Goal: Transaction & Acquisition: Purchase product/service

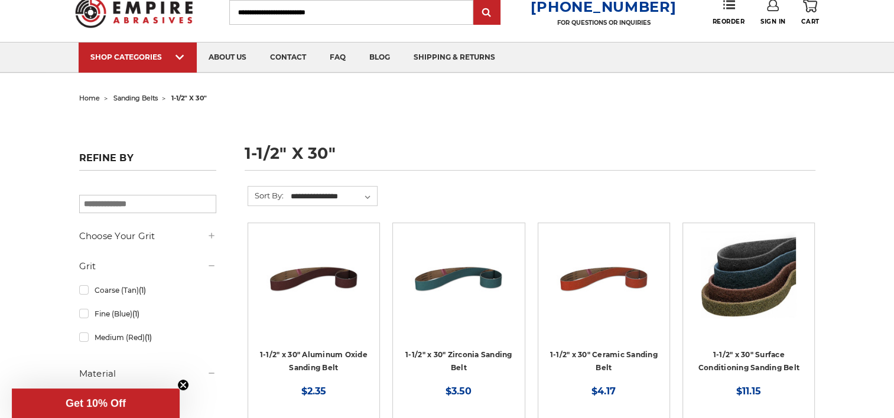
scroll to position [177, 0]
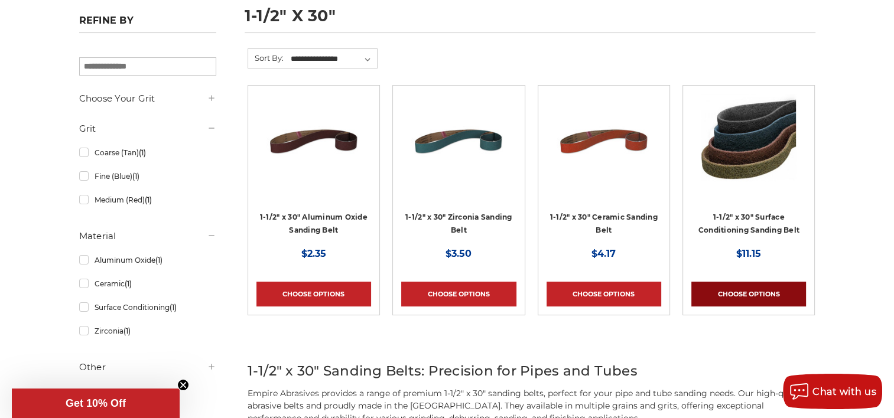
click at [728, 286] on link "Choose Options" at bounding box center [749, 294] width 115 height 25
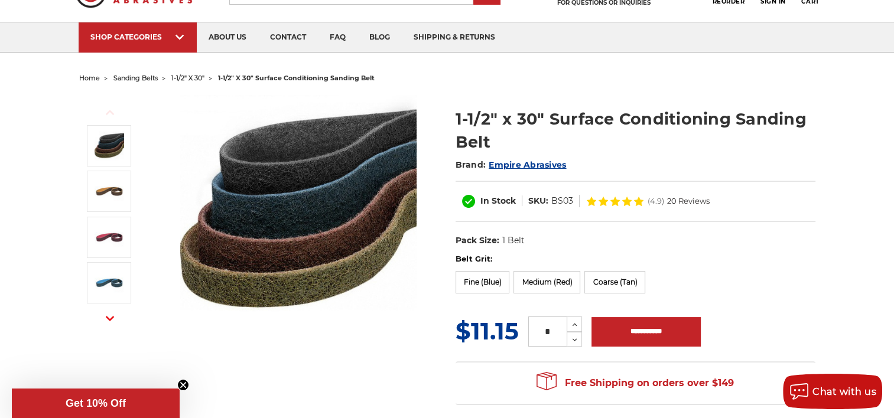
scroll to position [118, 0]
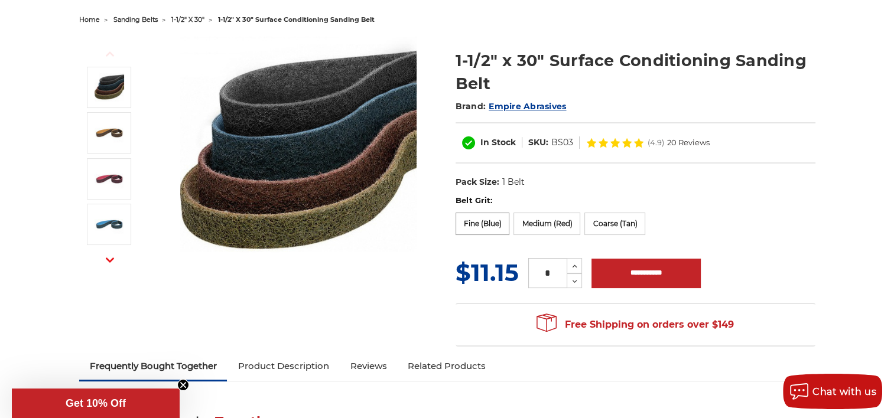
click at [482, 225] on label "Fine (Blue)" at bounding box center [483, 224] width 54 height 22
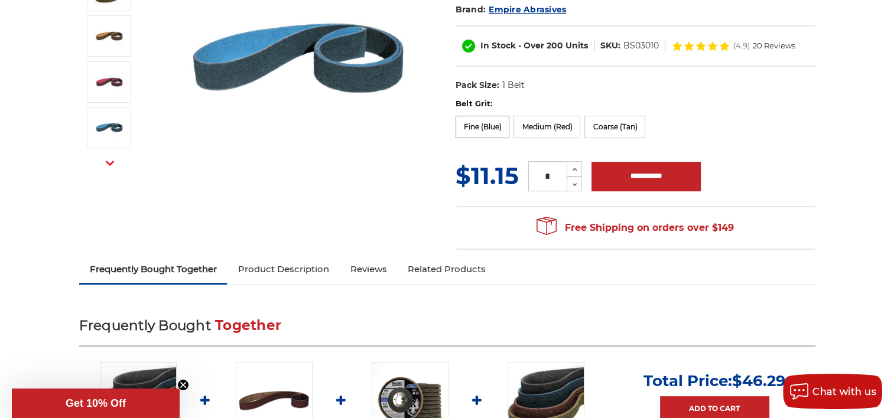
scroll to position [296, 0]
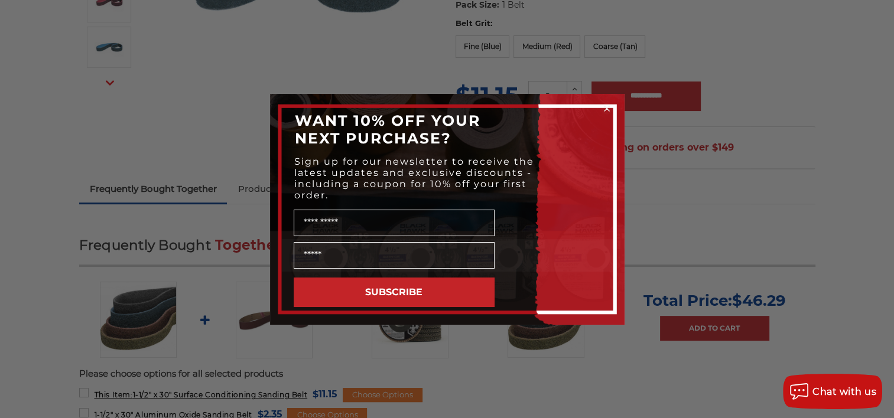
click at [605, 106] on icon "Close dialog" at bounding box center [607, 108] width 5 height 5
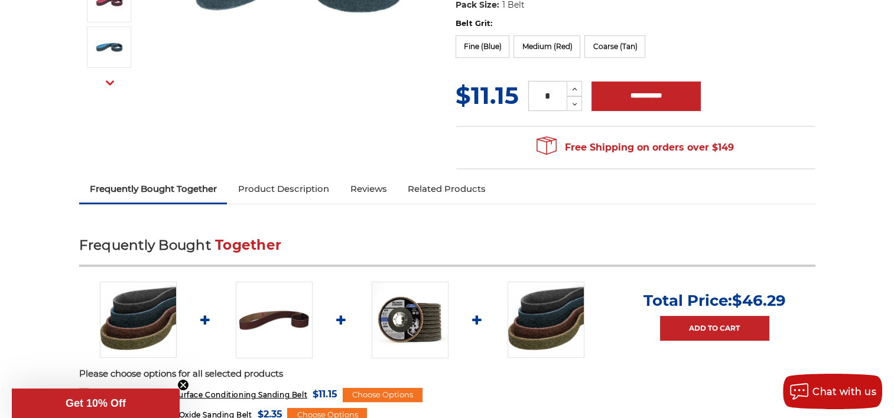
click at [260, 184] on link "Product Description" at bounding box center [283, 189] width 112 height 26
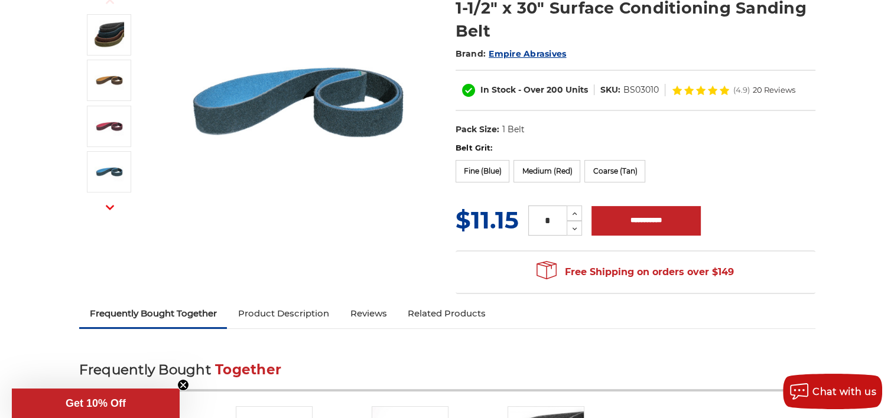
scroll to position [0, 0]
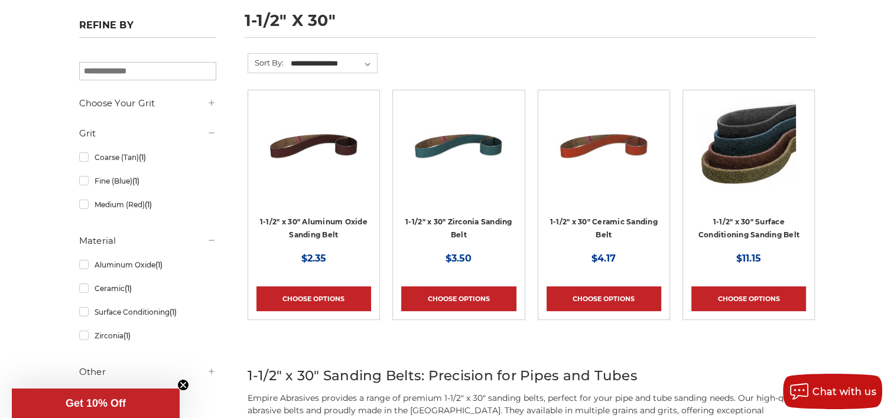
scroll to position [138, 0]
